Goal: Task Accomplishment & Management: Manage account settings

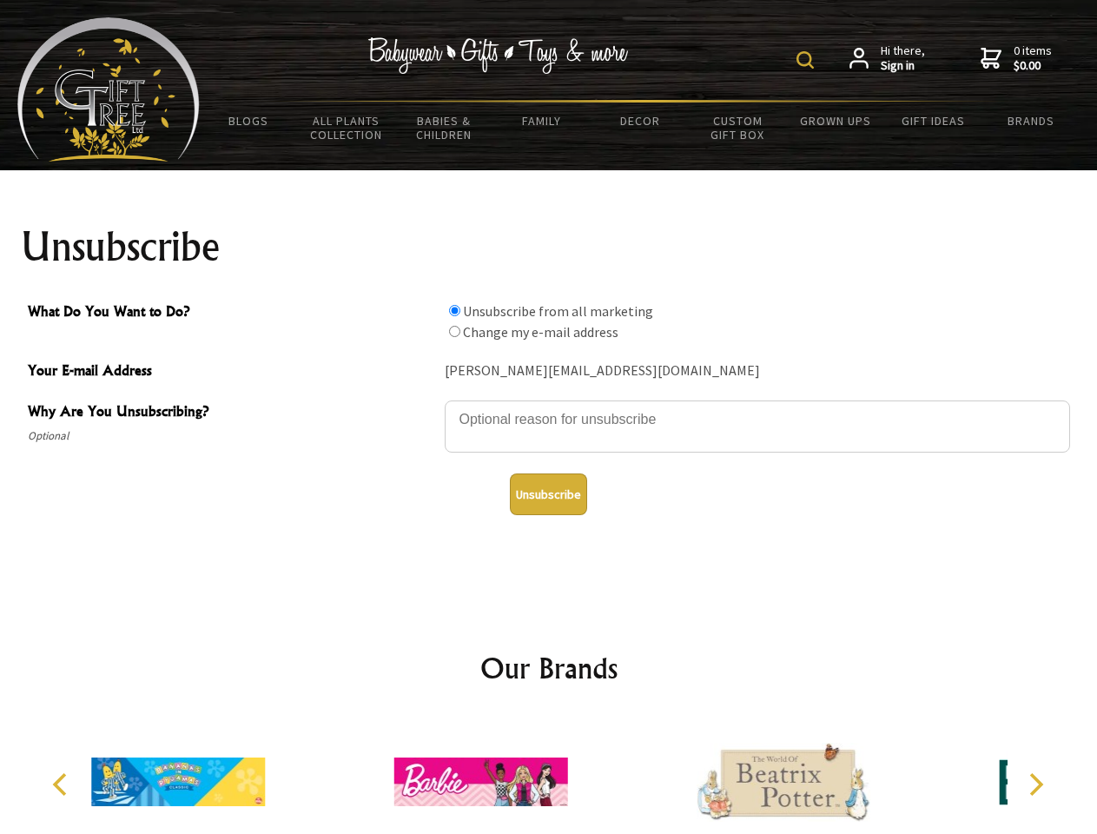
click at [808, 60] on img at bounding box center [804, 59] width 17 height 17
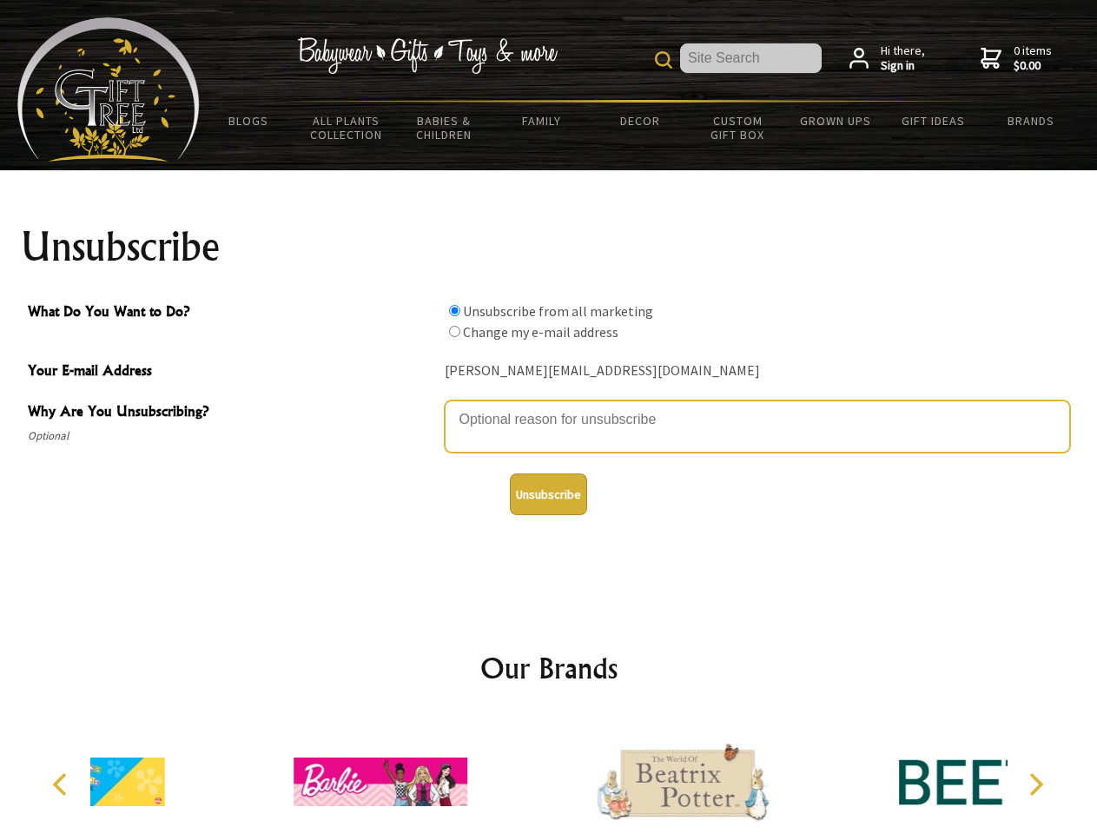
click at [549, 406] on textarea "Why Are You Unsubscribing?" at bounding box center [757, 426] width 625 height 52
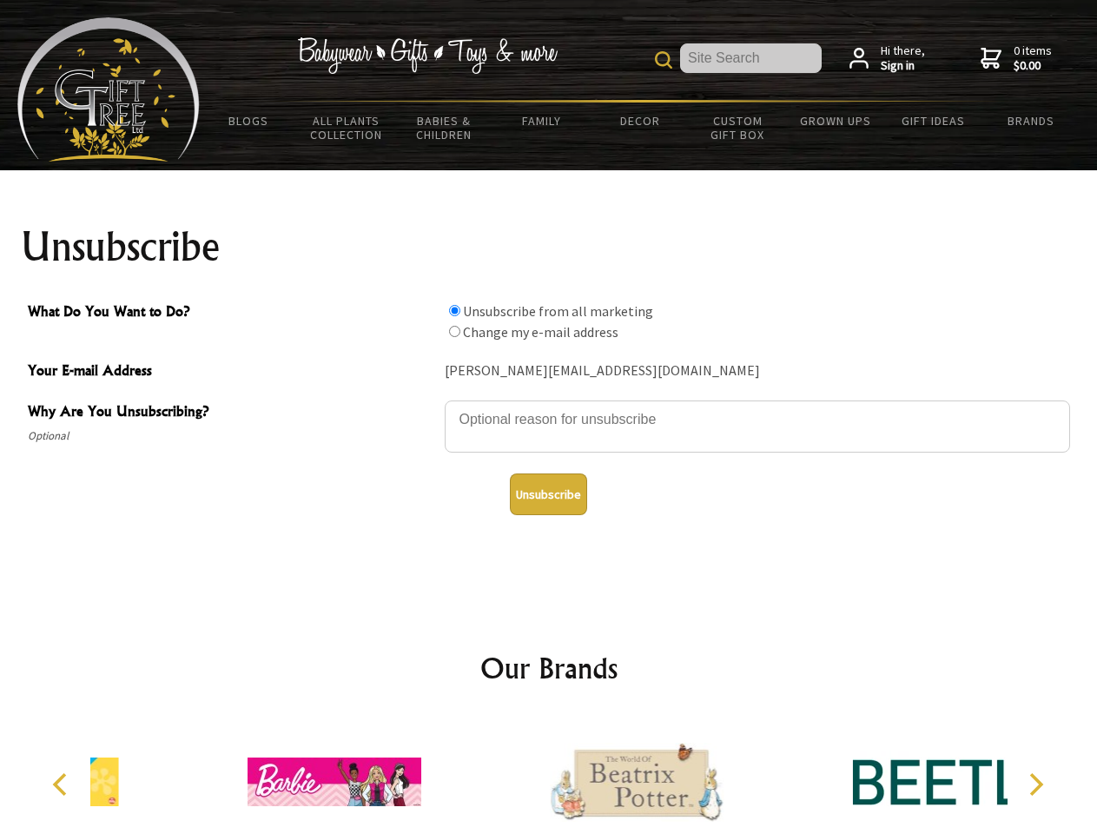
click at [454, 310] on input "What Do You Want to Do?" at bounding box center [454, 310] width 11 height 11
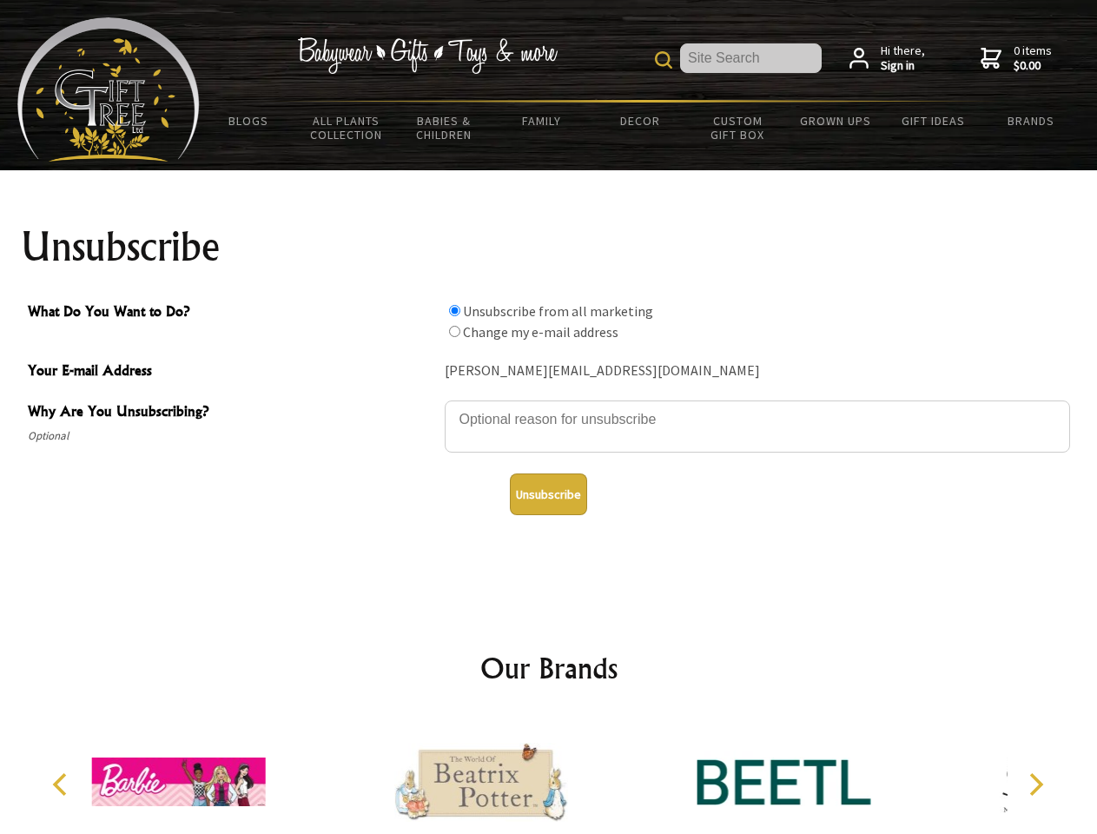
click at [454, 331] on input "What Do You Want to Do?" at bounding box center [454, 331] width 11 height 11
radio input "true"
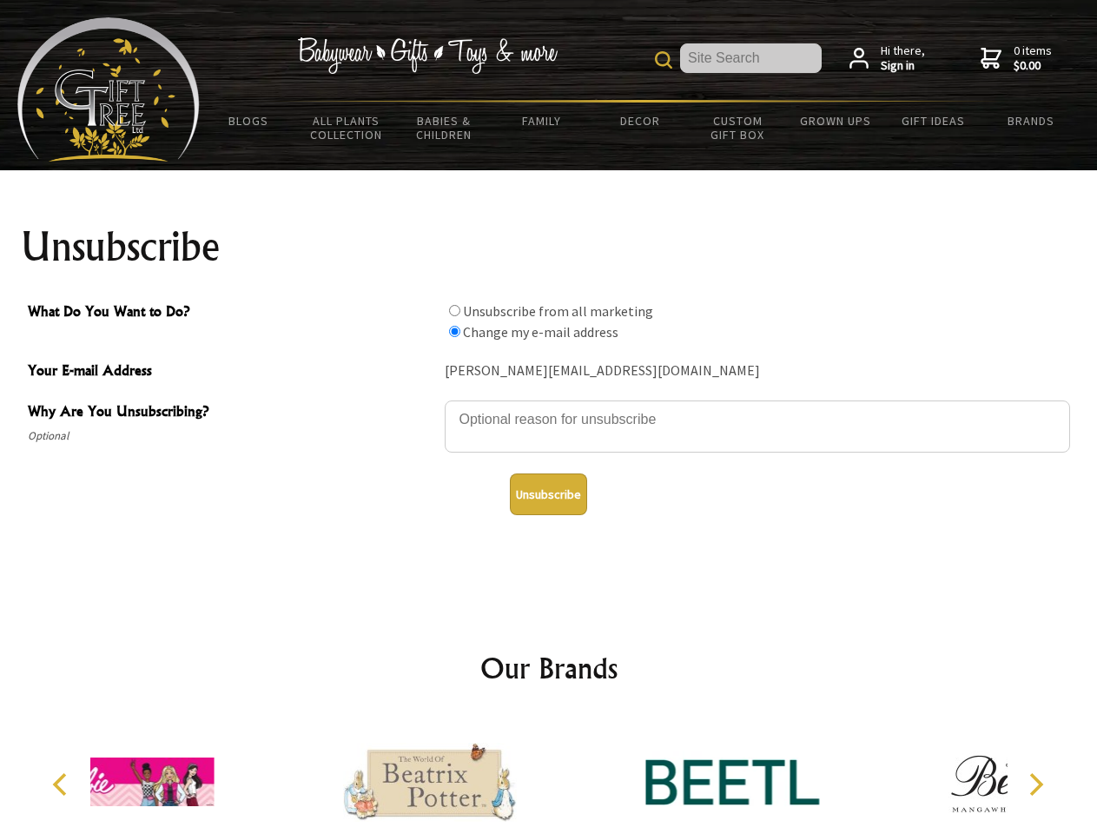
click at [548, 494] on button "Unsubscribe" at bounding box center [548, 494] width 77 height 42
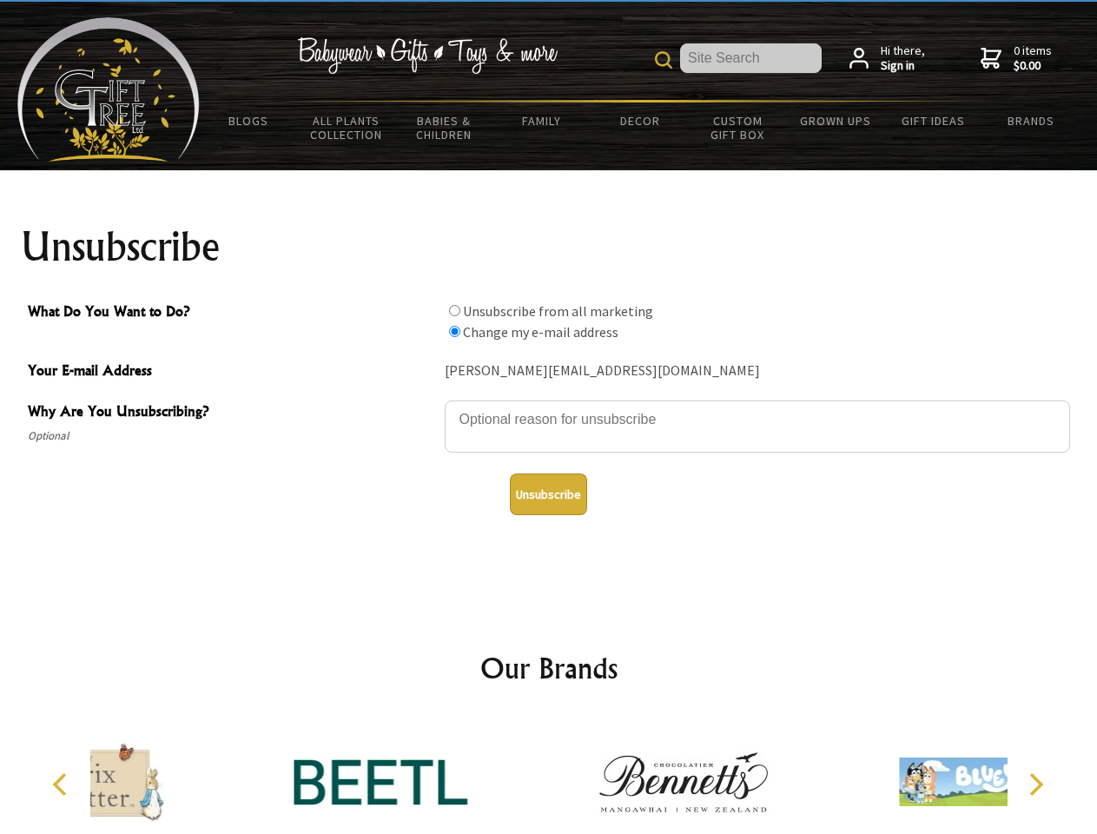
click at [63, 784] on icon "Previous" at bounding box center [61, 784] width 23 height 23
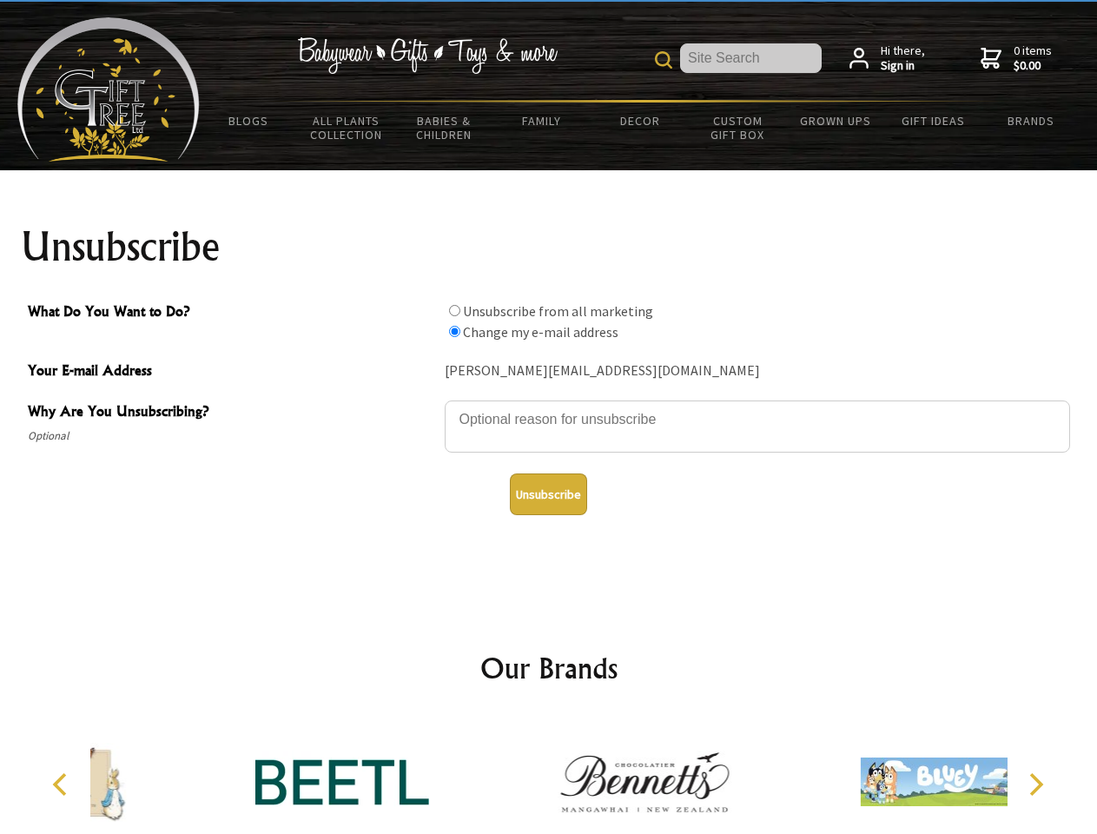
click at [1035, 784] on icon "Next" at bounding box center [1034, 784] width 23 height 23
